Goal: Information Seeking & Learning: Learn about a topic

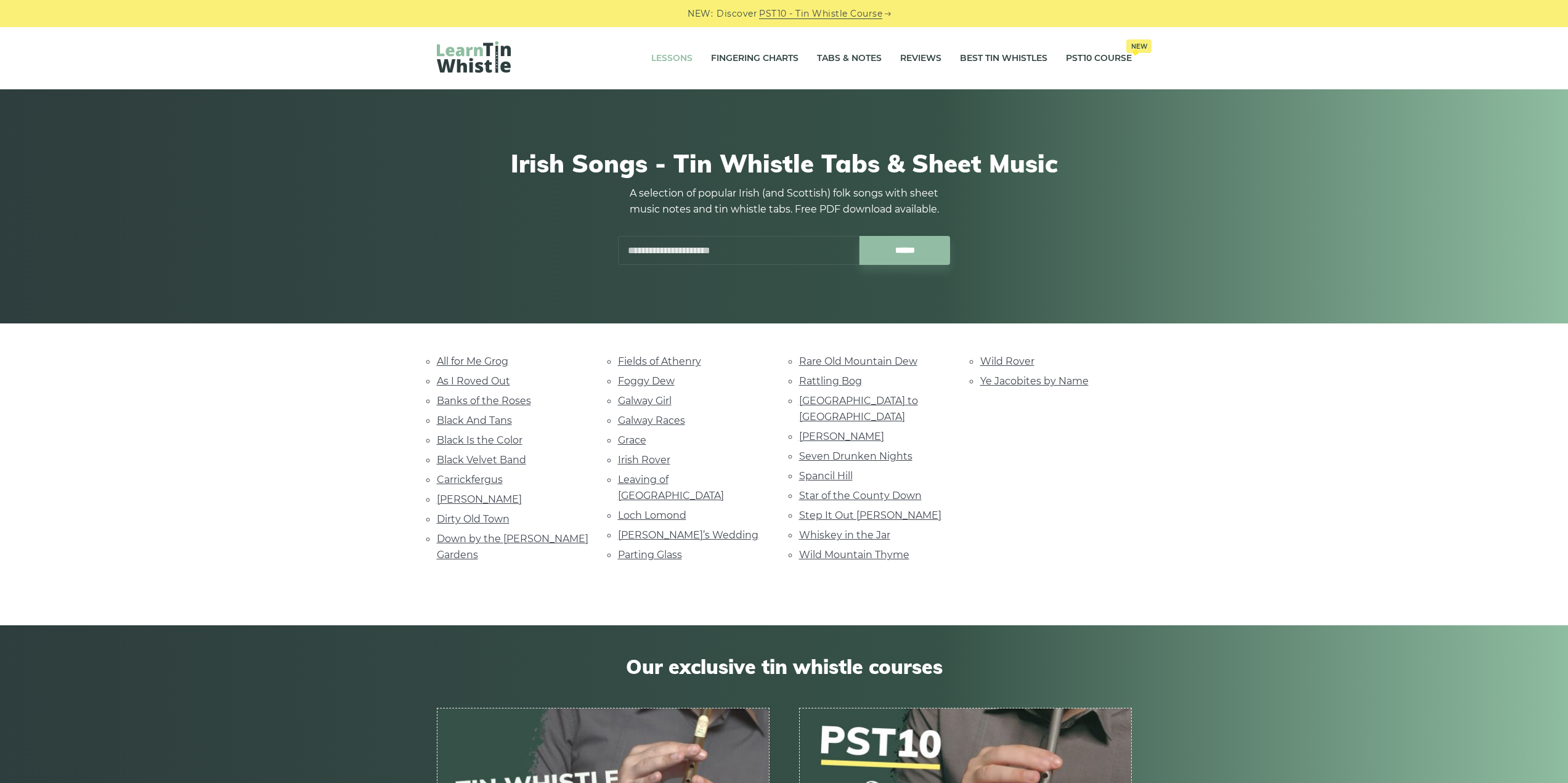
click link "Lessons"
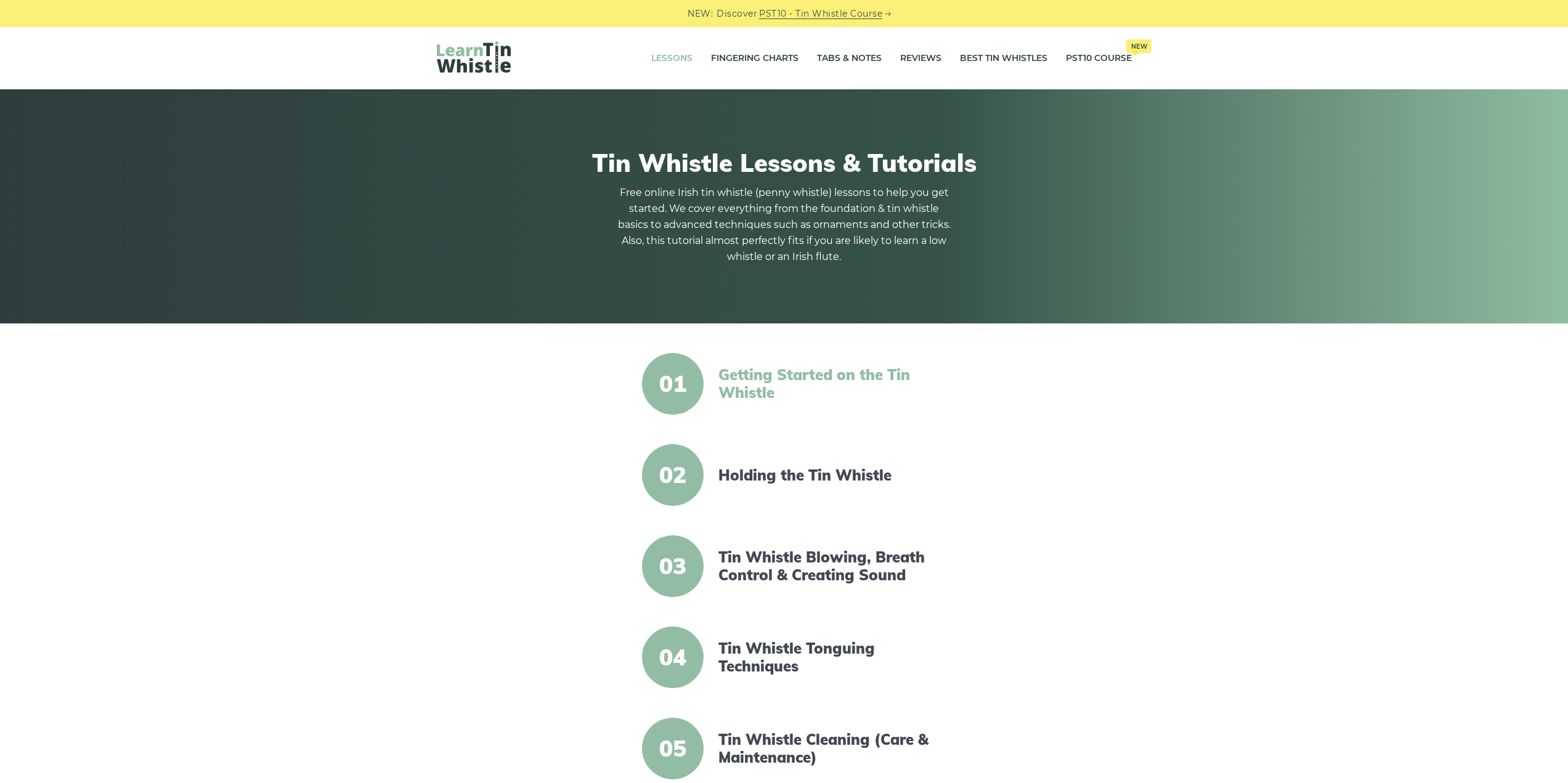
click at [808, 372] on link "Getting Started on the Tin Whistle" at bounding box center [824, 383] width 212 height 36
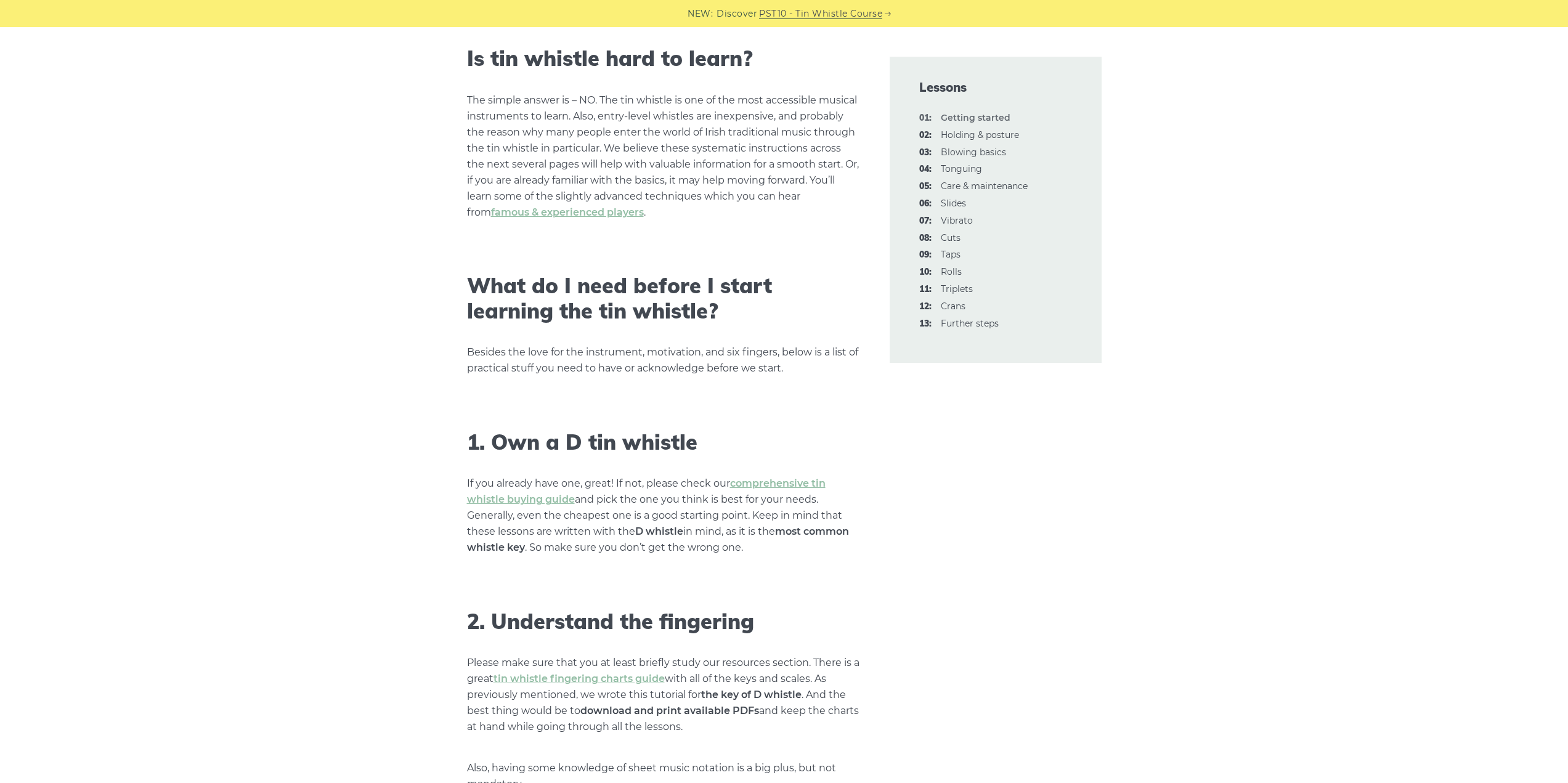
scroll to position [431, 0]
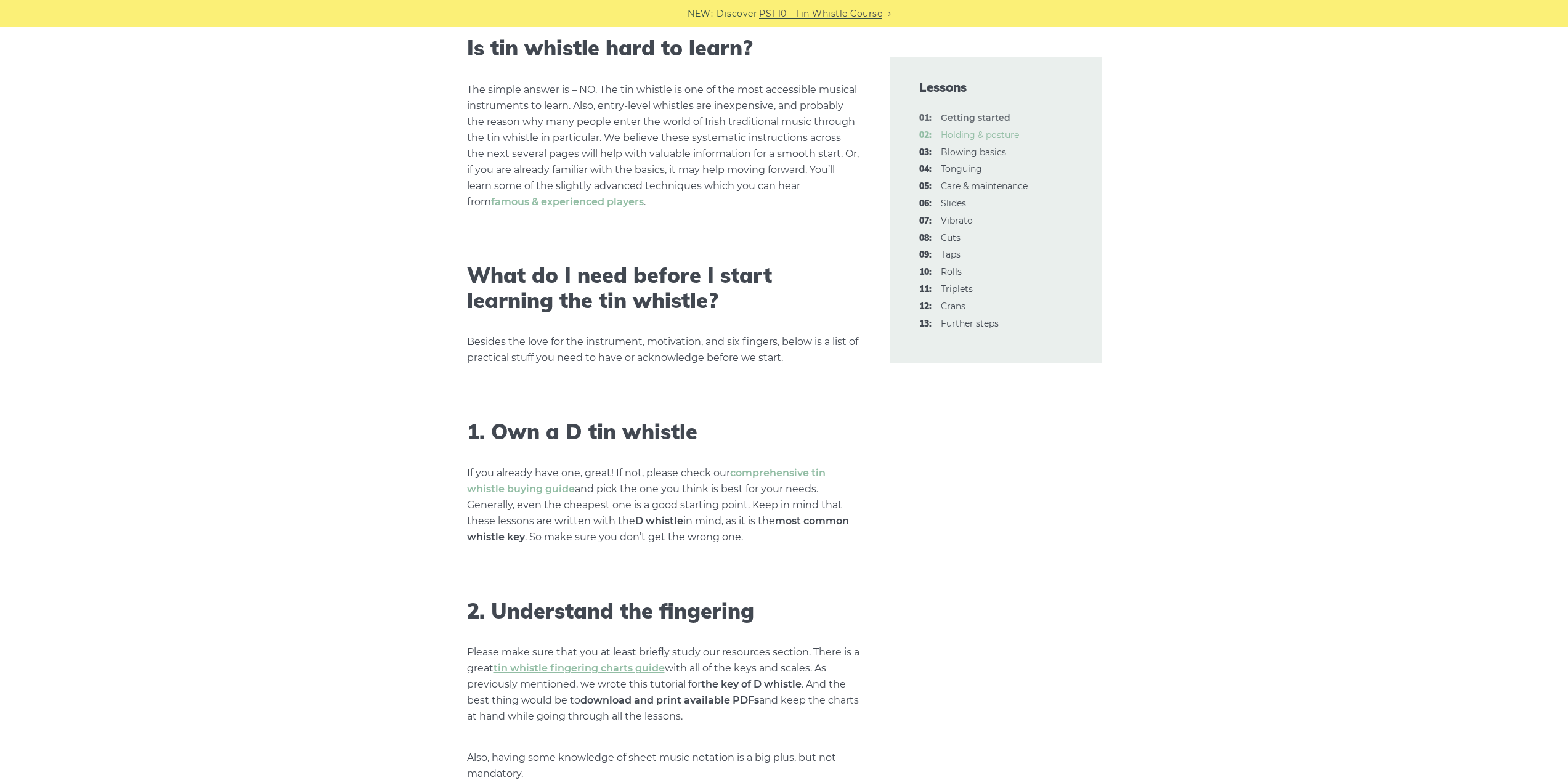
click at [957, 134] on link "02: Holding & posture" at bounding box center [980, 135] width 79 height 11
click at [963, 152] on link "03: Blowing basics" at bounding box center [973, 152] width 65 height 11
click at [955, 167] on link "04: Tonguing" at bounding box center [961, 169] width 41 height 11
click at [986, 183] on link "05: Care & maintenance" at bounding box center [984, 186] width 87 height 11
click at [949, 203] on link "06: Slides" at bounding box center [953, 203] width 25 height 11
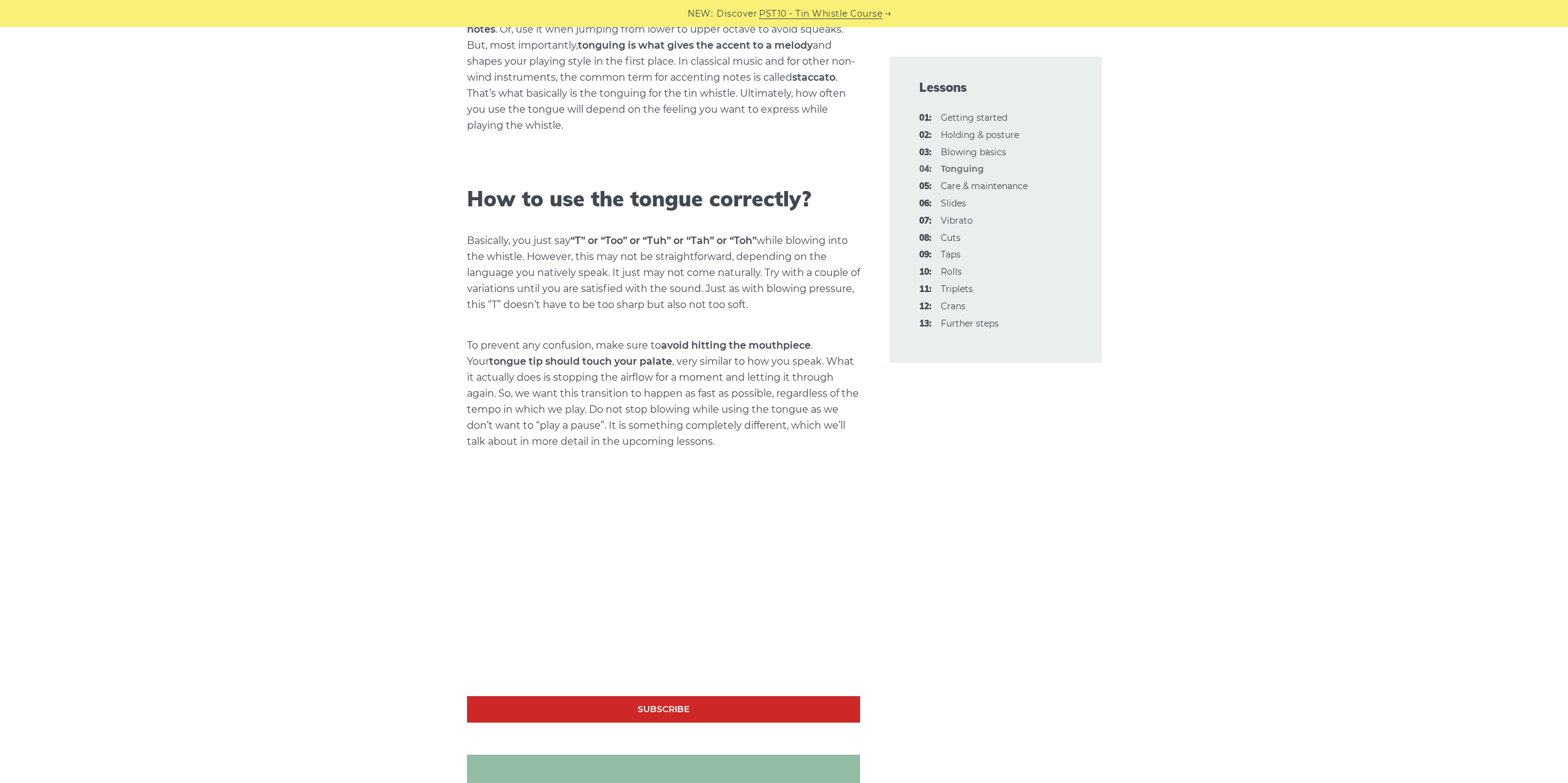
scroll to position [739, 0]
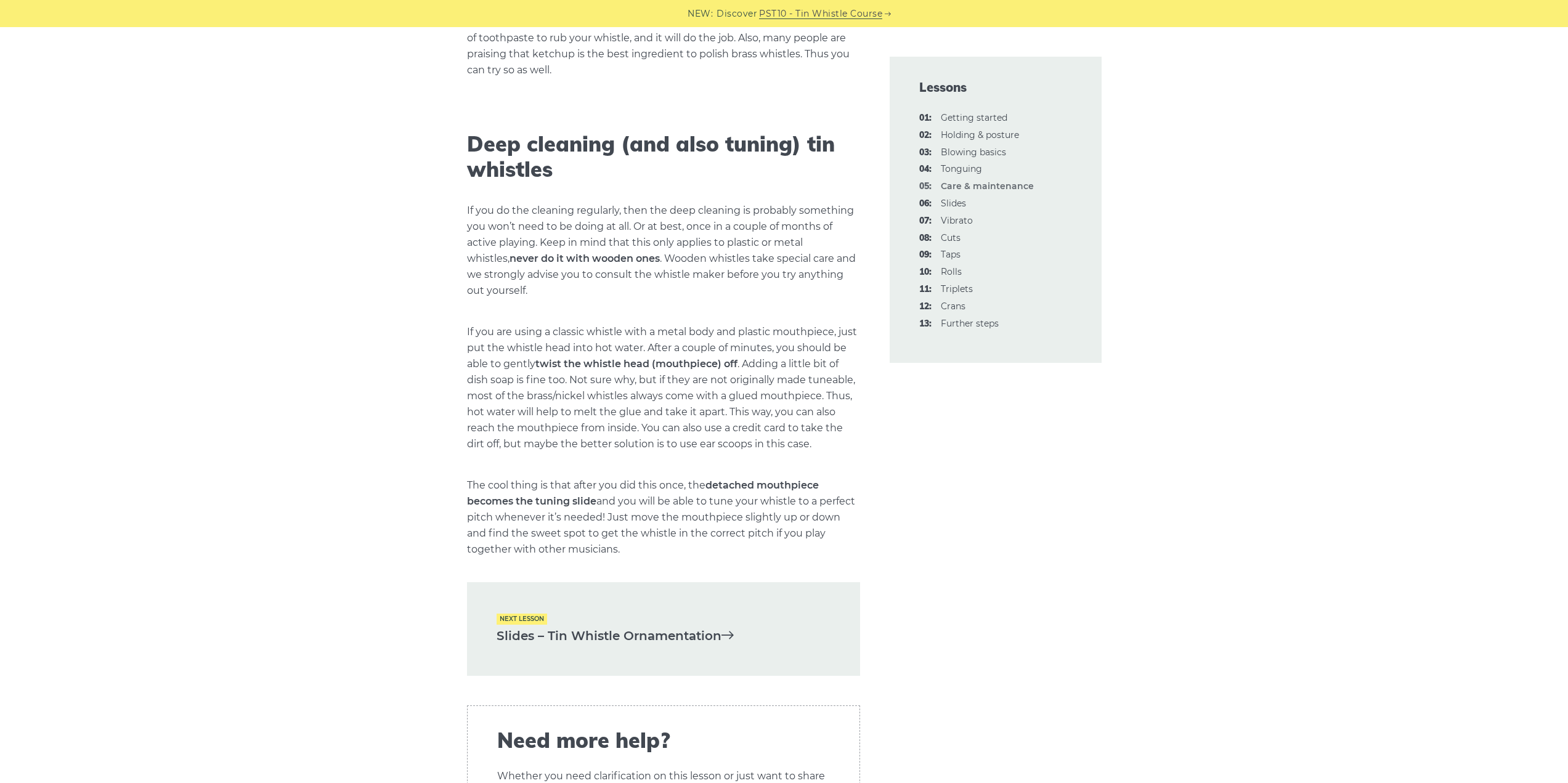
scroll to position [1416, 0]
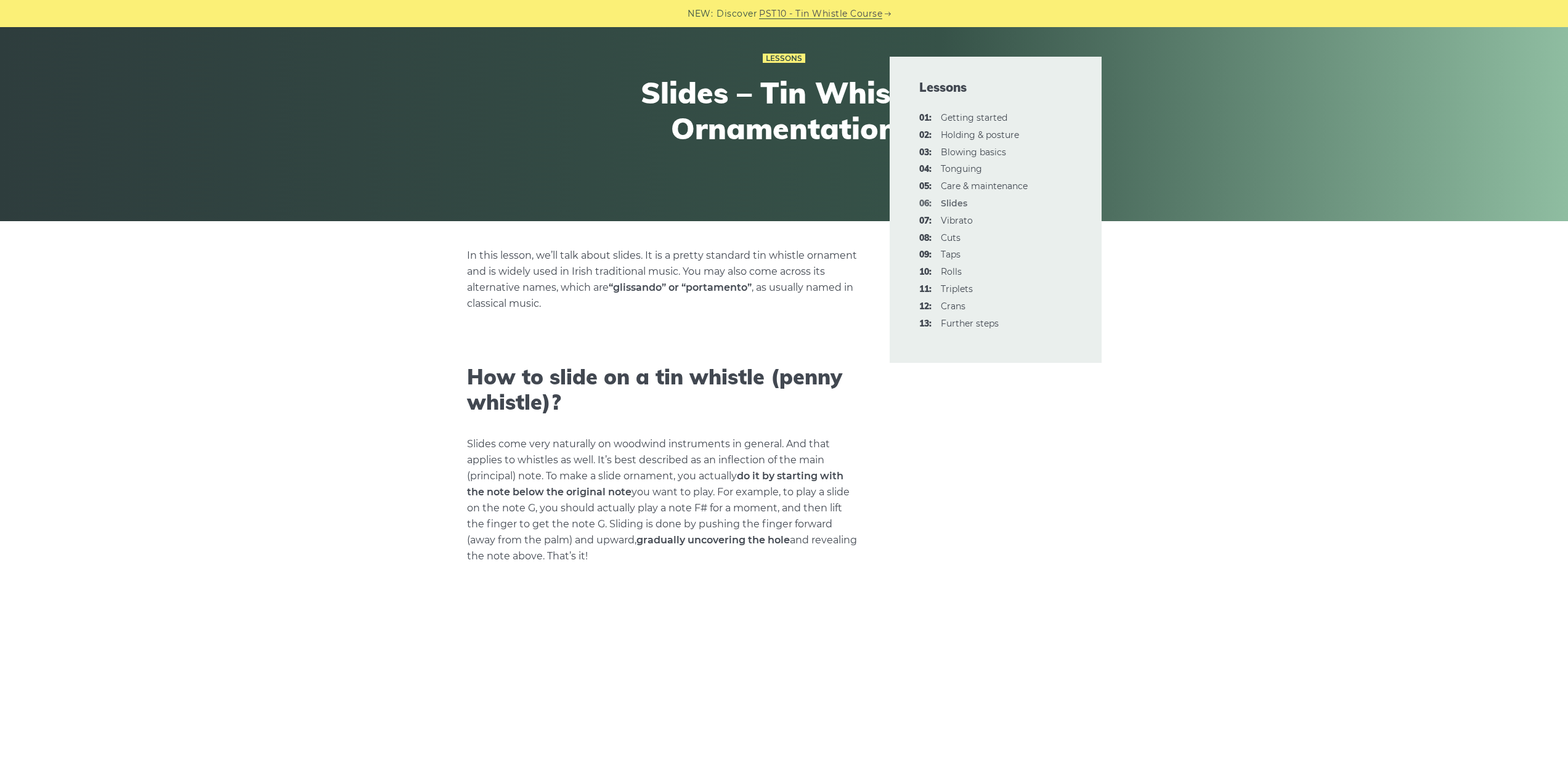
scroll to position [370, 0]
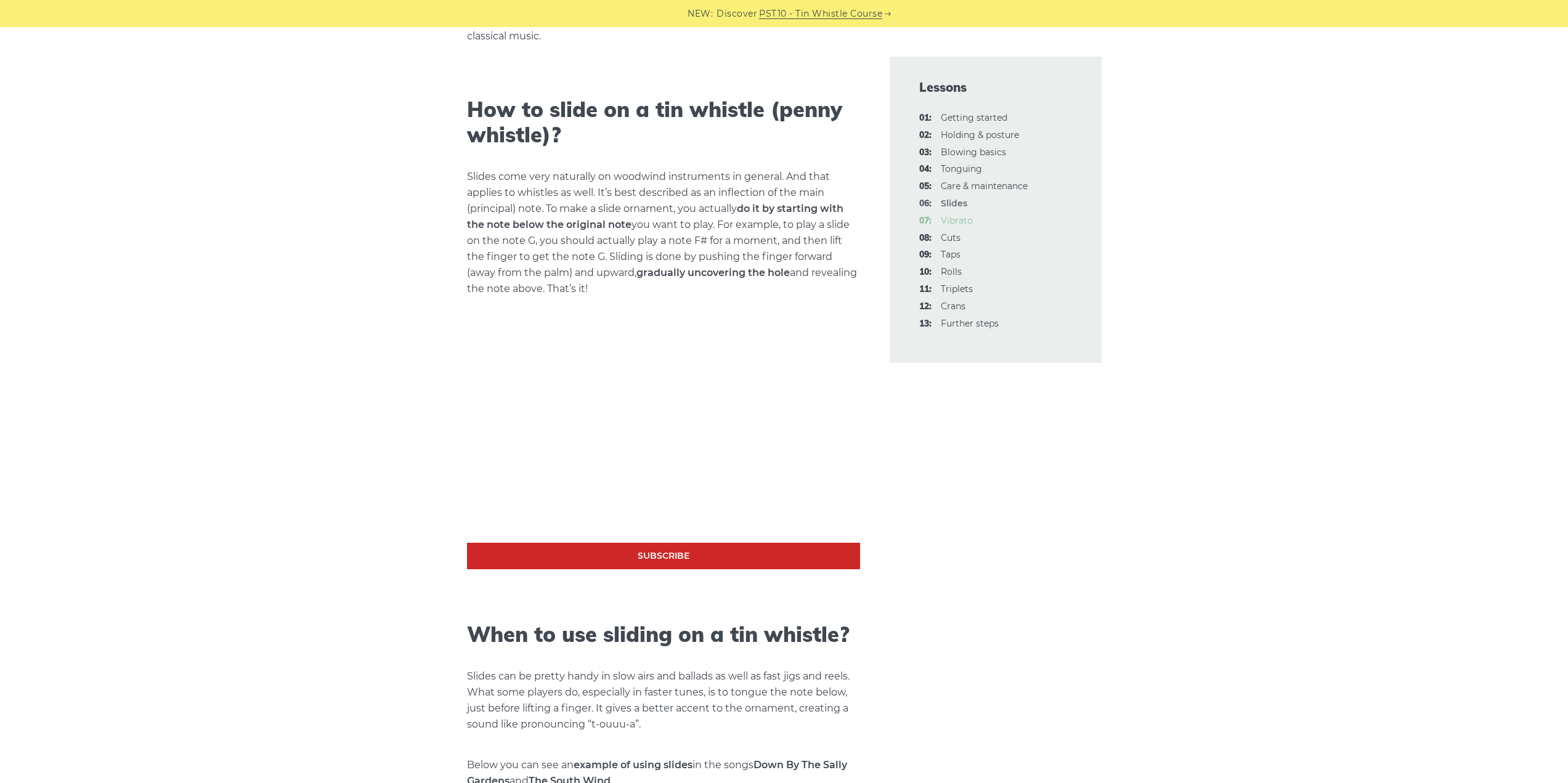
click at [951, 221] on link "07: Vibrato" at bounding box center [956, 221] width 32 height 11
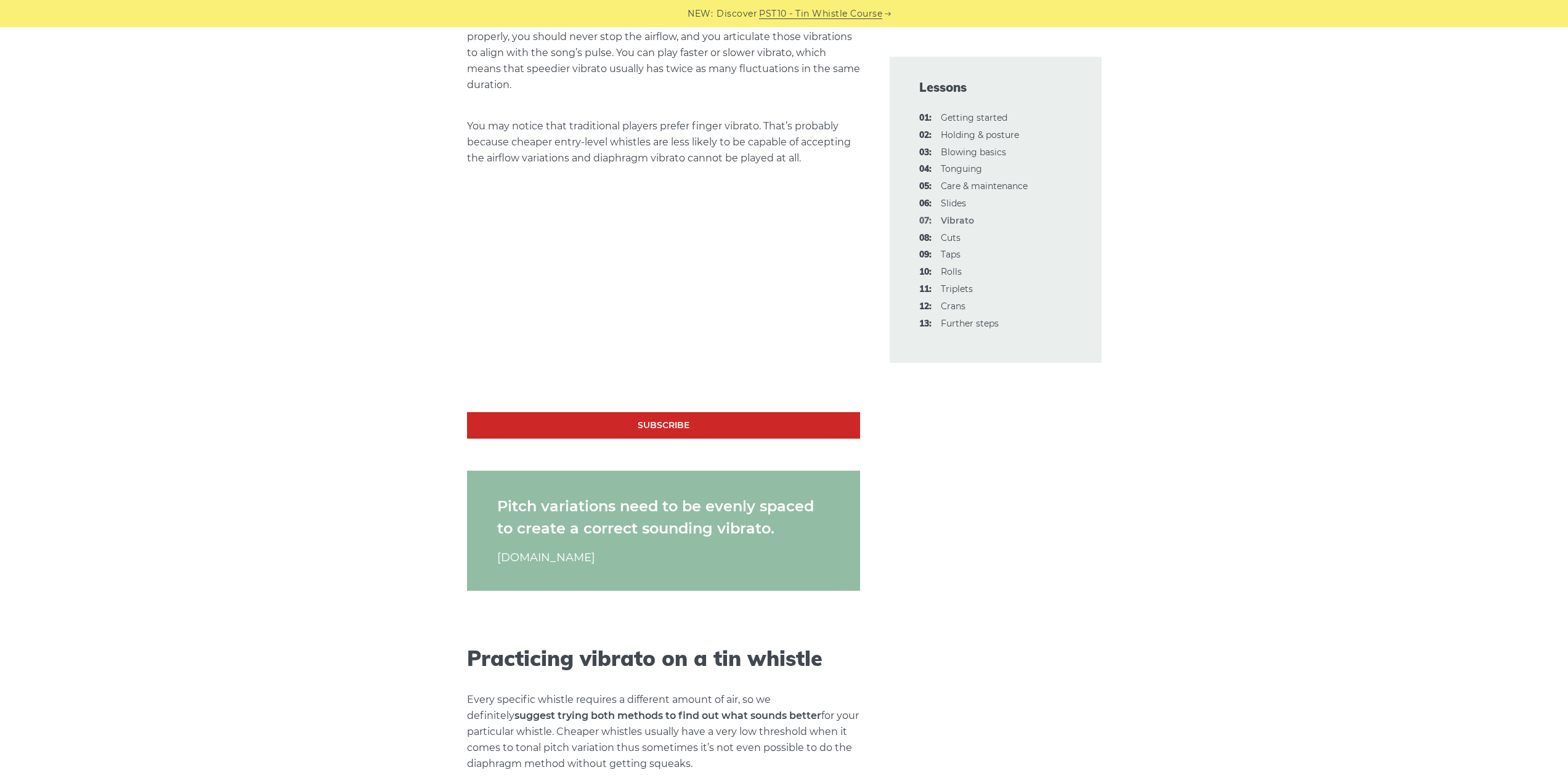
scroll to position [1047, 0]
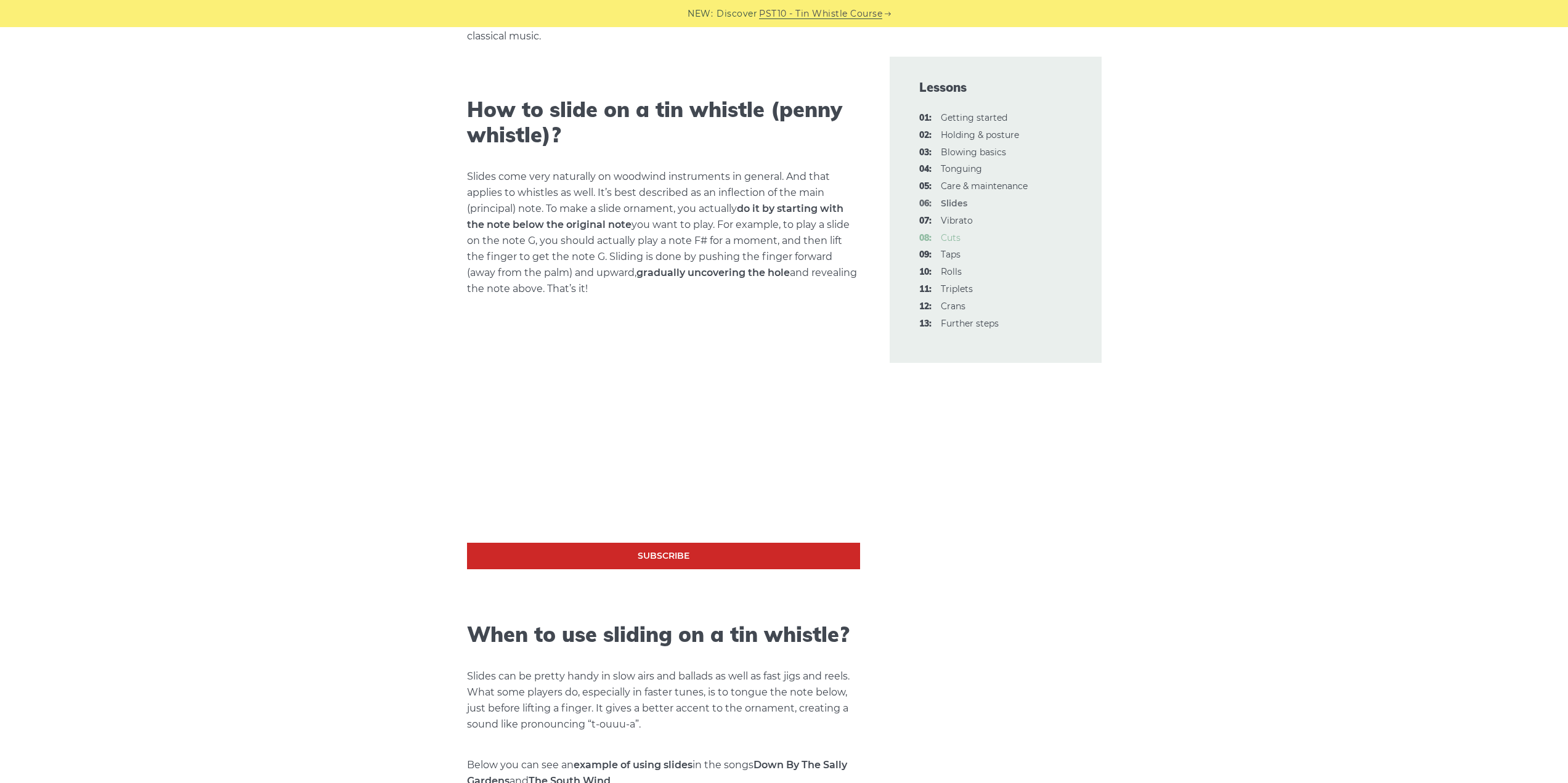
click at [954, 237] on link "08: Cuts" at bounding box center [950, 238] width 20 height 11
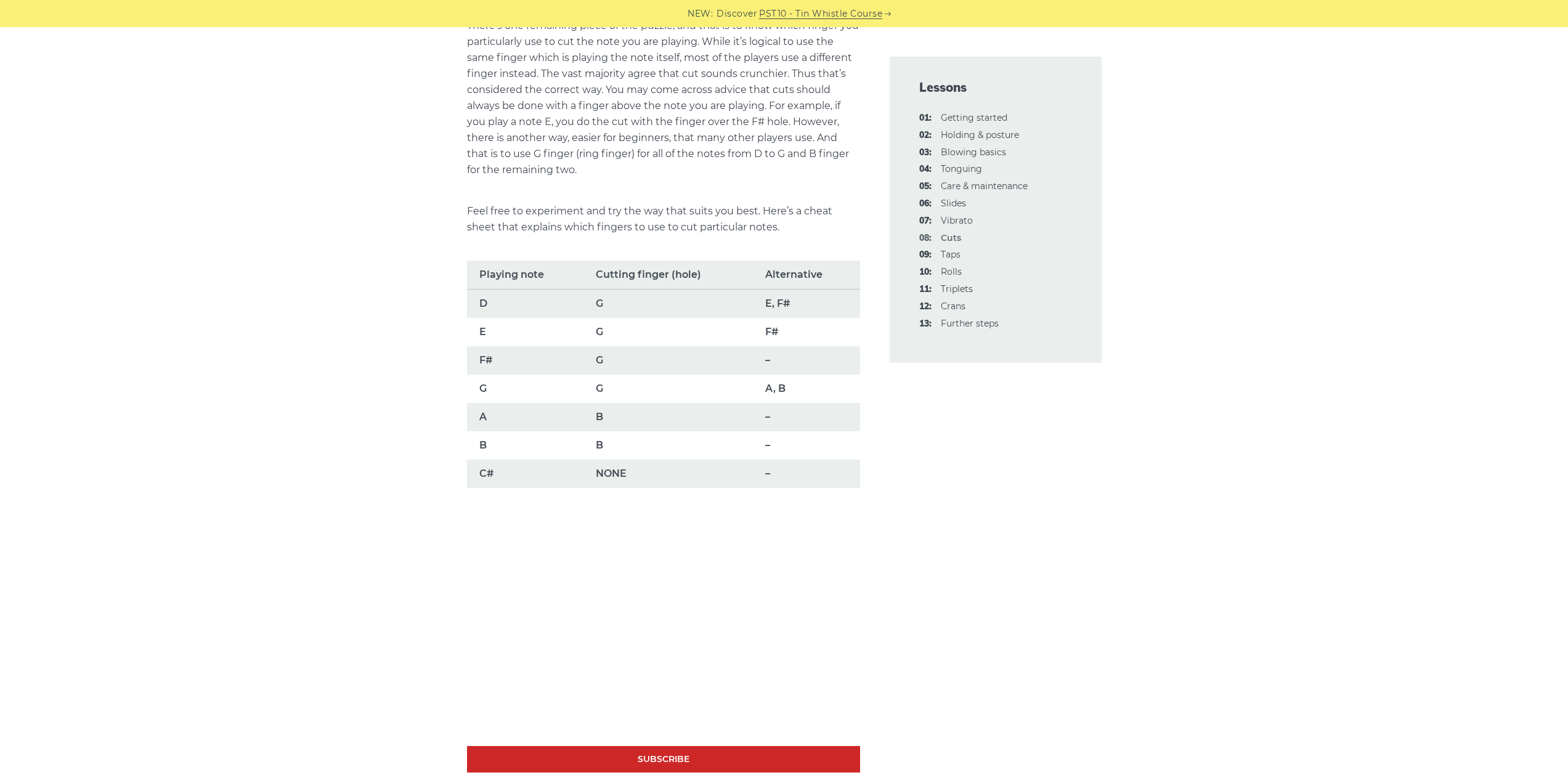
scroll to position [739, 0]
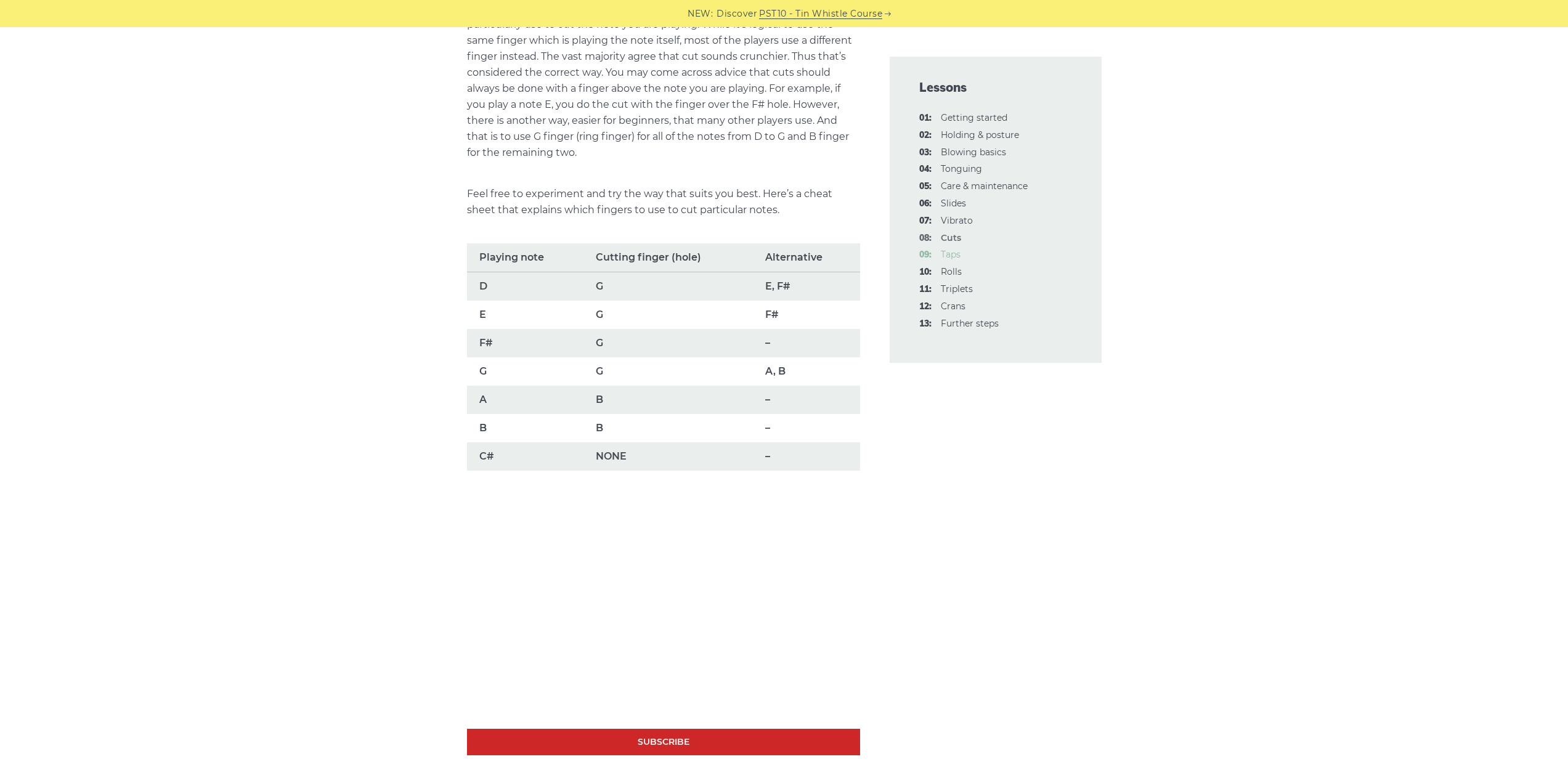
click at [947, 252] on link "09: Taps" at bounding box center [950, 254] width 20 height 11
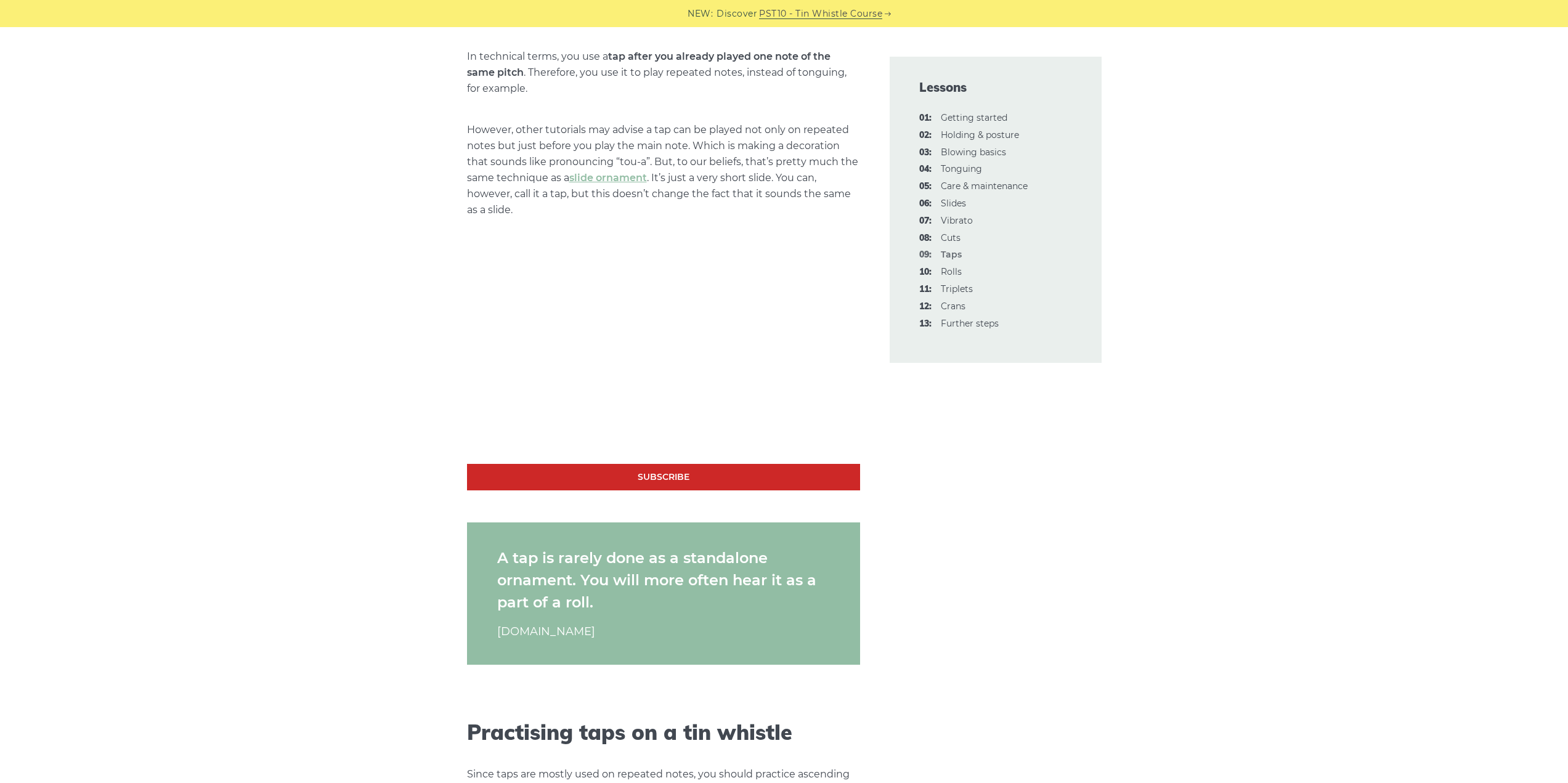
scroll to position [739, 0]
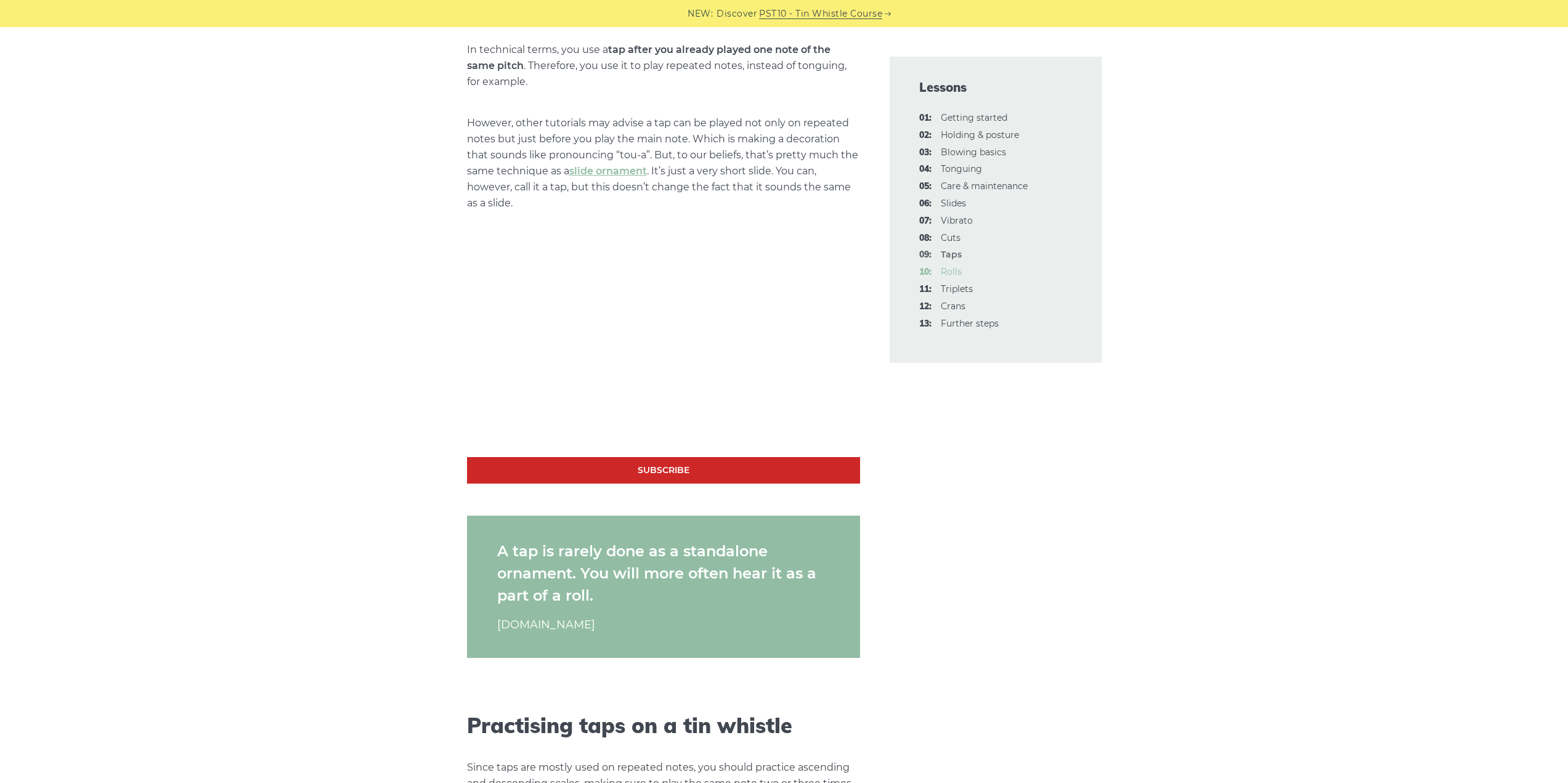
click at [956, 273] on link "10: Rolls" at bounding box center [951, 271] width 21 height 11
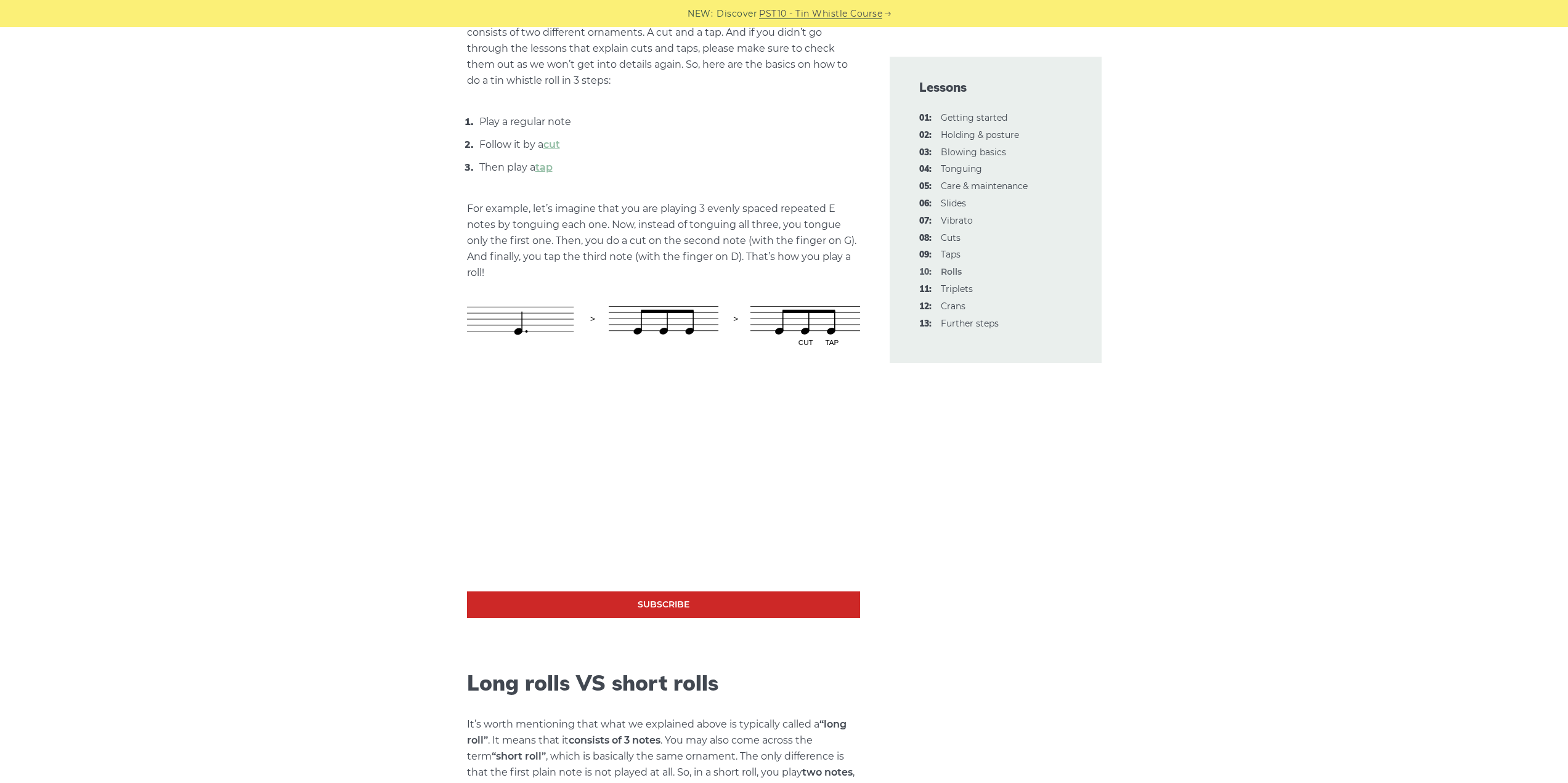
scroll to position [554, 0]
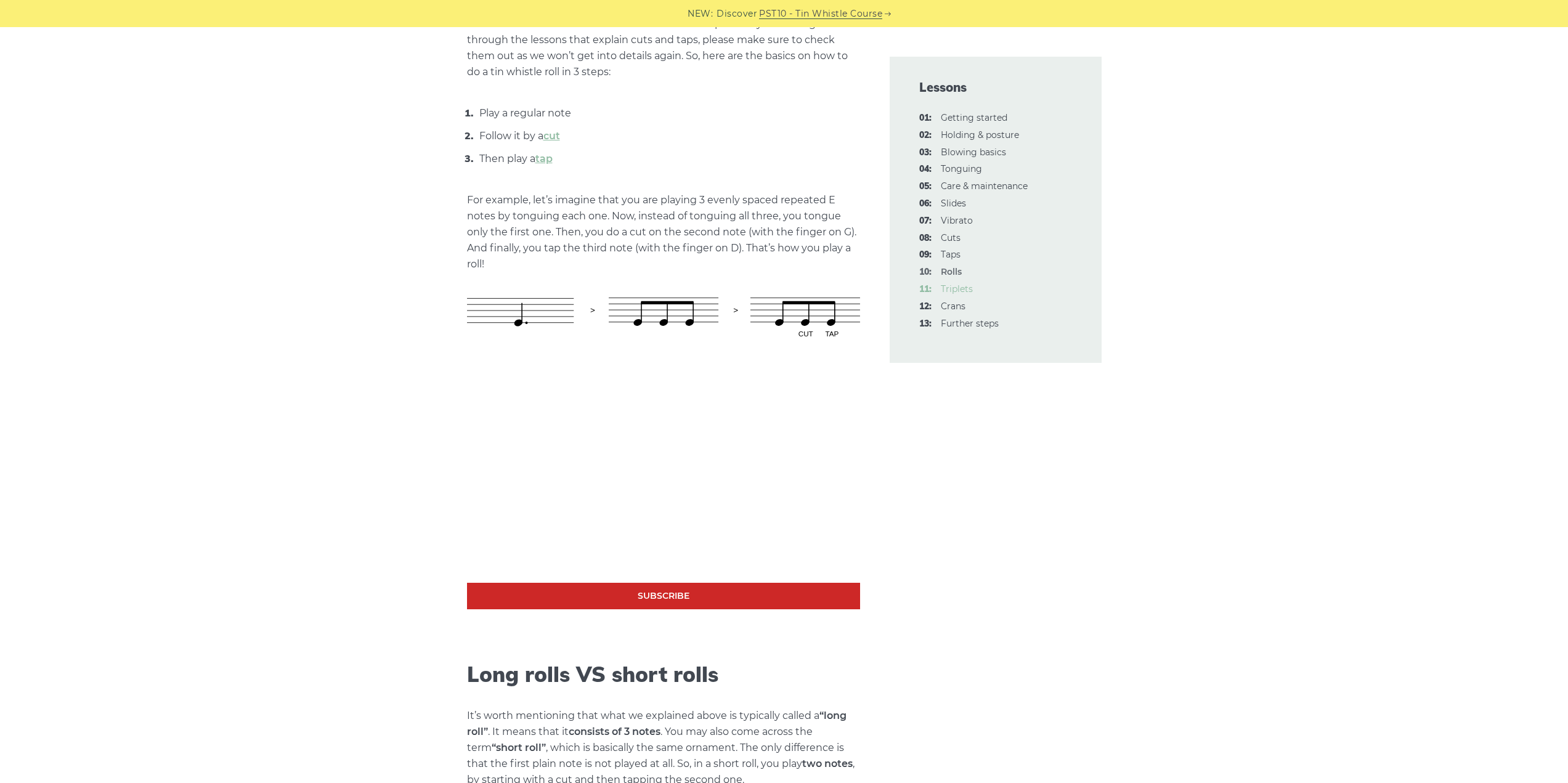
click at [961, 290] on link "11: Triplets" at bounding box center [956, 289] width 32 height 11
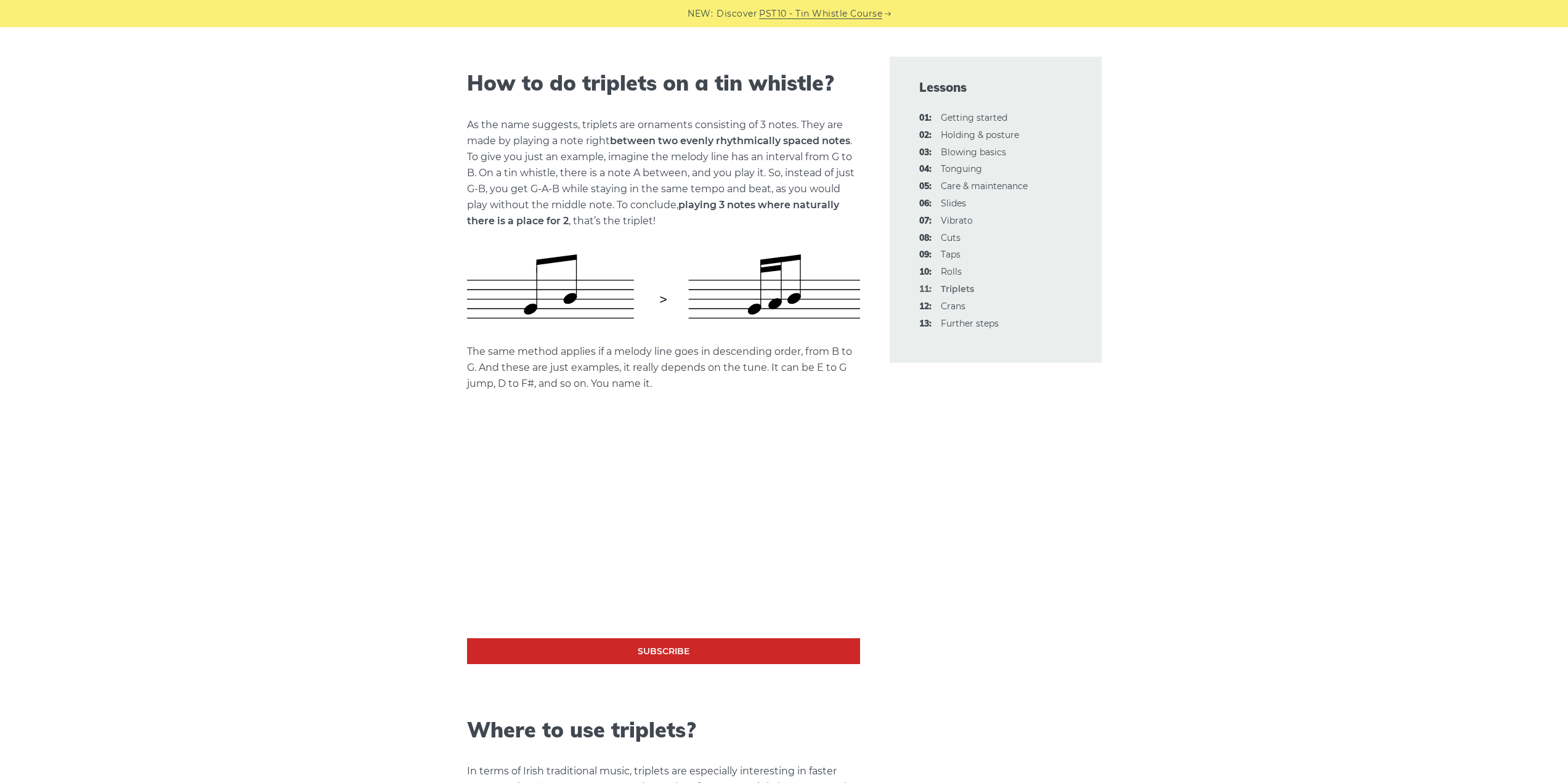
scroll to position [431, 0]
